Goal: Entertainment & Leisure: Consume media (video, audio)

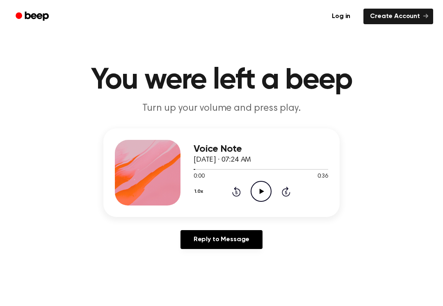
click at [262, 200] on icon "Play Audio" at bounding box center [261, 191] width 21 height 21
click at [232, 194] on icon "Rewind 5 seconds" at bounding box center [236, 191] width 9 height 11
click at [246, 188] on div "1.0x Rewind 5 seconds Pause Audio Skip 5 seconds" at bounding box center [261, 191] width 135 height 21
click at [264, 190] on icon "Pause Audio" at bounding box center [261, 191] width 21 height 21
click at [274, 192] on div "1.0x Rewind 5 seconds Play Audio Skip 5 seconds" at bounding box center [261, 191] width 135 height 21
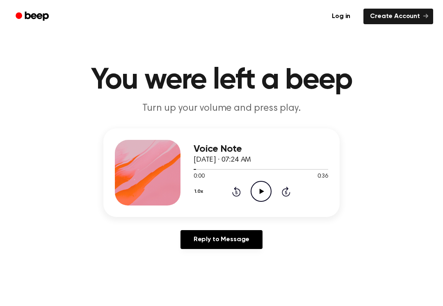
click at [248, 179] on div "0:00 0:36" at bounding box center [261, 176] width 135 height 9
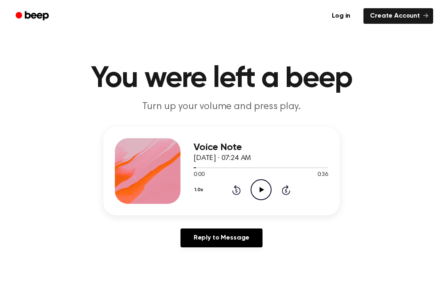
scroll to position [2, 0]
click at [261, 187] on icon "Play Audio" at bounding box center [261, 189] width 21 height 21
click at [260, 187] on icon at bounding box center [261, 189] width 4 height 5
click at [237, 195] on icon at bounding box center [236, 190] width 9 height 10
click at [233, 188] on icon "Rewind 5 seconds" at bounding box center [236, 190] width 9 height 11
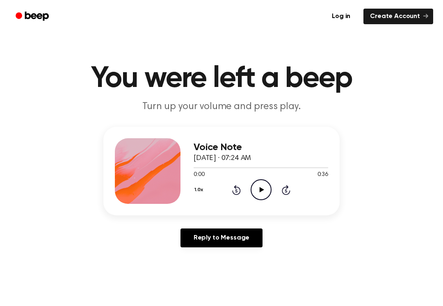
click at [262, 197] on icon "Play Audio" at bounding box center [261, 189] width 21 height 21
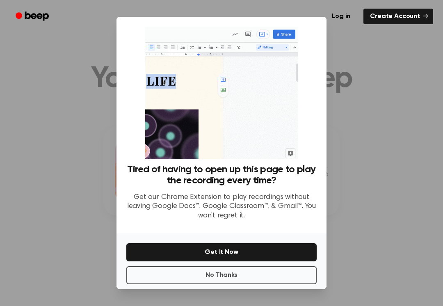
click at [366, 186] on div at bounding box center [221, 153] width 443 height 306
click at [359, 185] on div at bounding box center [221, 153] width 443 height 306
click at [361, 196] on div at bounding box center [221, 153] width 443 height 306
click at [368, 187] on div at bounding box center [221, 153] width 443 height 306
click at [283, 275] on button "No Thanks" at bounding box center [221, 275] width 190 height 18
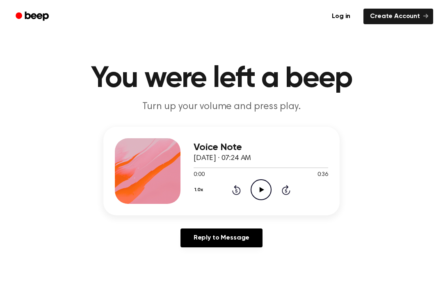
click at [265, 187] on icon "Play Audio" at bounding box center [261, 189] width 21 height 21
click at [262, 196] on icon "Pause Audio" at bounding box center [261, 189] width 21 height 21
click at [263, 197] on icon "Play Audio" at bounding box center [261, 189] width 21 height 21
click at [263, 188] on icon at bounding box center [261, 189] width 4 height 5
click at [243, 186] on div "1.0x Rewind 5 seconds Play Audio Skip 5 seconds" at bounding box center [261, 189] width 135 height 21
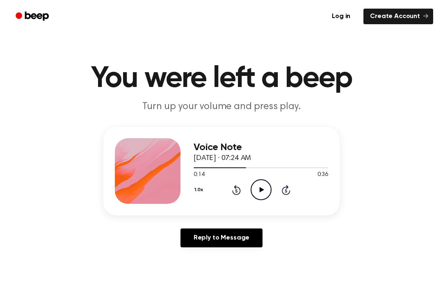
click at [252, 187] on circle at bounding box center [261, 190] width 20 height 20
click at [239, 188] on icon at bounding box center [236, 190] width 9 height 10
click at [277, 177] on div "0:18 0:36" at bounding box center [261, 175] width 135 height 9
click at [263, 191] on icon "Pause Audio" at bounding box center [261, 189] width 21 height 21
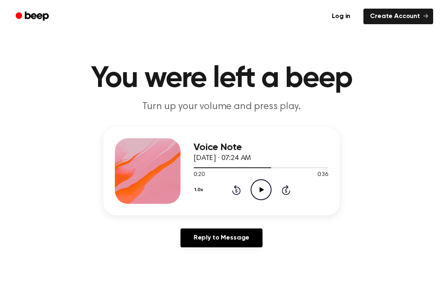
click at [263, 182] on icon "Play Audio" at bounding box center [261, 189] width 21 height 21
click at [266, 193] on icon "Pause Audio" at bounding box center [261, 189] width 21 height 21
click at [247, 190] on div "1.0x Rewind 5 seconds Play Audio Skip 5 seconds" at bounding box center [261, 189] width 135 height 21
click at [239, 185] on icon "Rewind 5 seconds" at bounding box center [236, 190] width 9 height 11
click at [263, 195] on icon "Play Audio" at bounding box center [261, 189] width 21 height 21
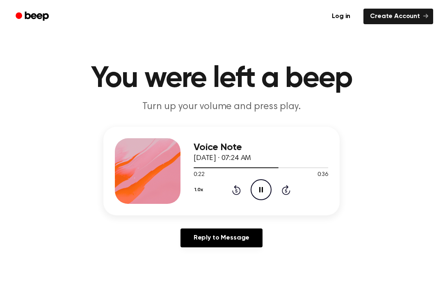
click at [263, 190] on icon at bounding box center [261, 189] width 4 height 5
click at [269, 185] on icon "Play Audio" at bounding box center [261, 189] width 21 height 21
click at [264, 186] on icon "Pause Audio" at bounding box center [261, 189] width 21 height 21
click at [265, 188] on icon "Play Audio" at bounding box center [261, 189] width 21 height 21
click at [254, 188] on icon "Pause Audio" at bounding box center [261, 189] width 21 height 21
